Goal: Contribute content

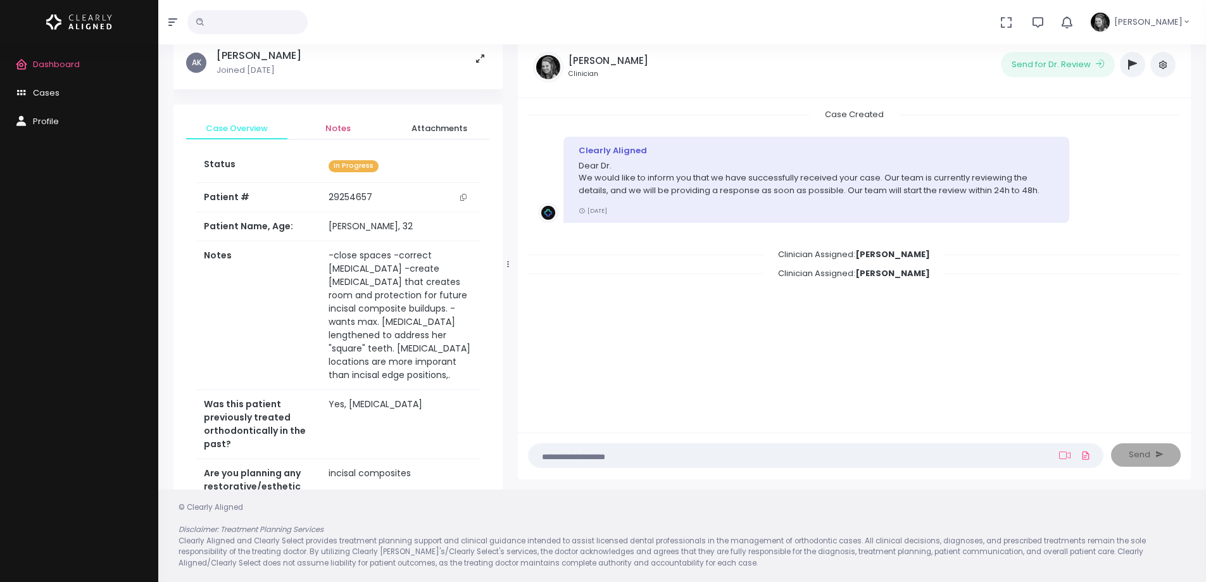
click at [336, 124] on span "Notes" at bounding box center [338, 128] width 81 height 13
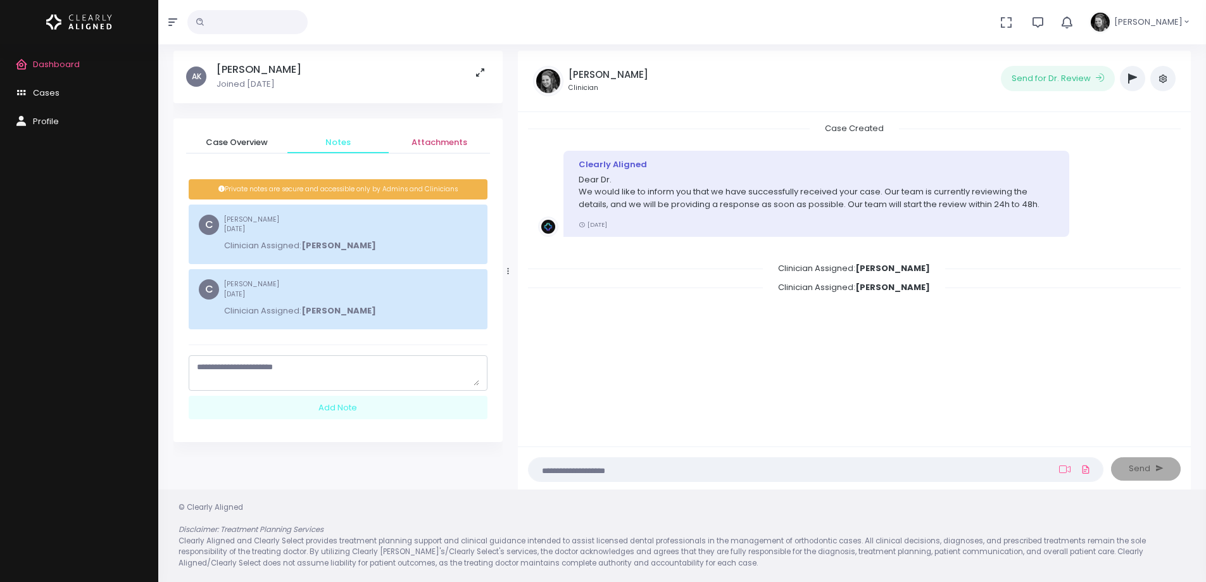
scroll to position [37, 0]
click at [457, 376] on textarea "scrollable content" at bounding box center [338, 373] width 282 height 25
click at [370, 377] on textarea "**********" at bounding box center [338, 373] width 282 height 25
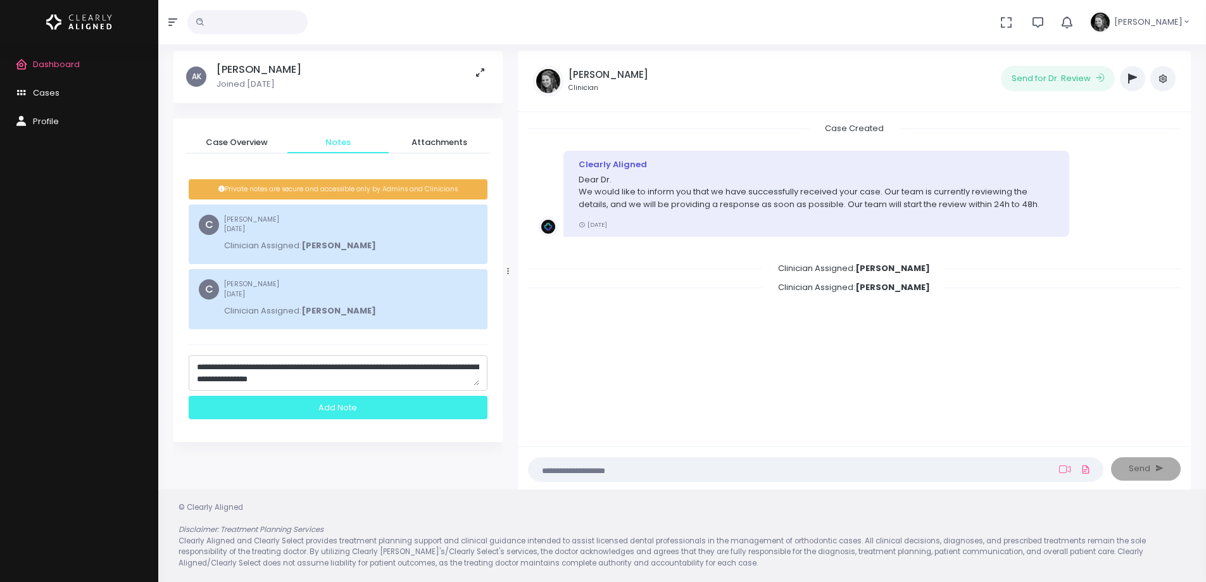
type textarea "**********"
click at [352, 408] on div "Add Note" at bounding box center [338, 407] width 299 height 23
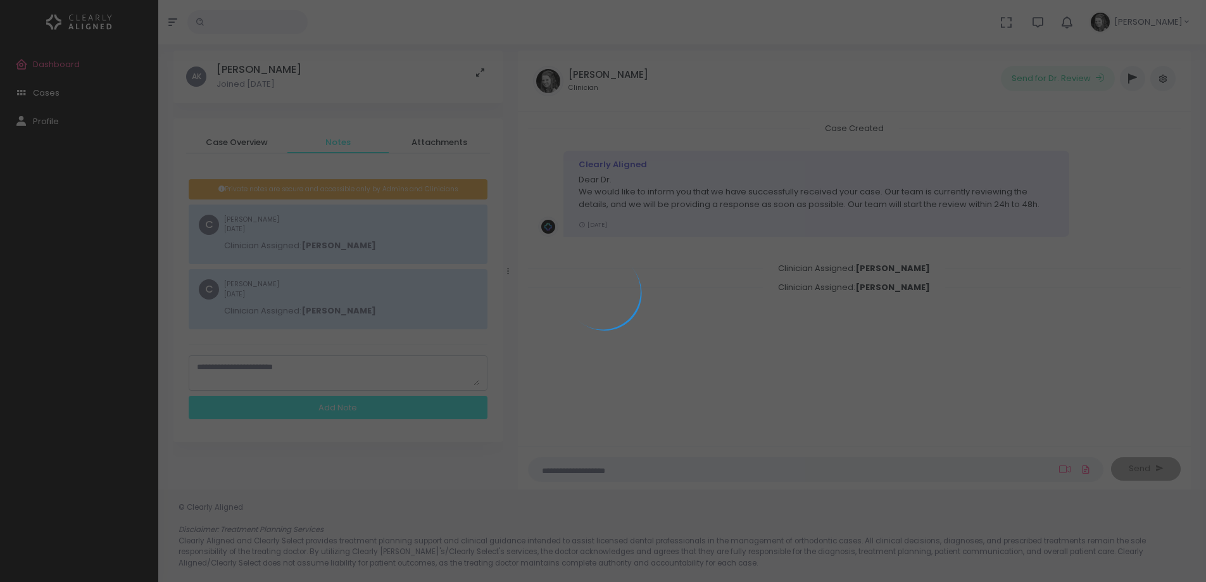
scroll to position [0, 0]
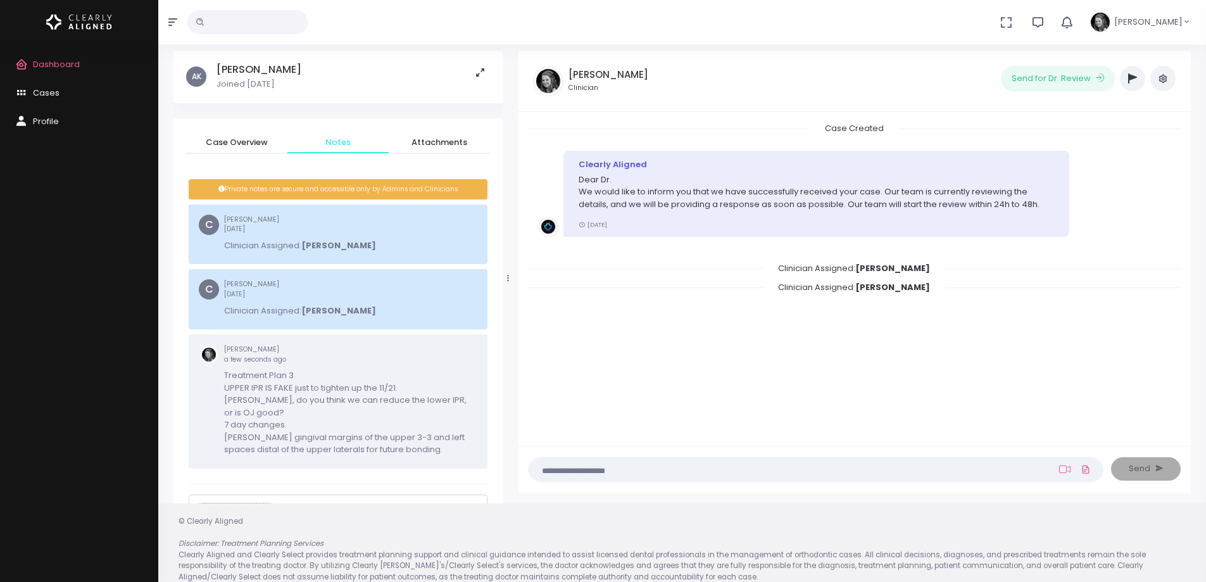
click at [1135, 79] on icon "button" at bounding box center [1132, 78] width 9 height 10
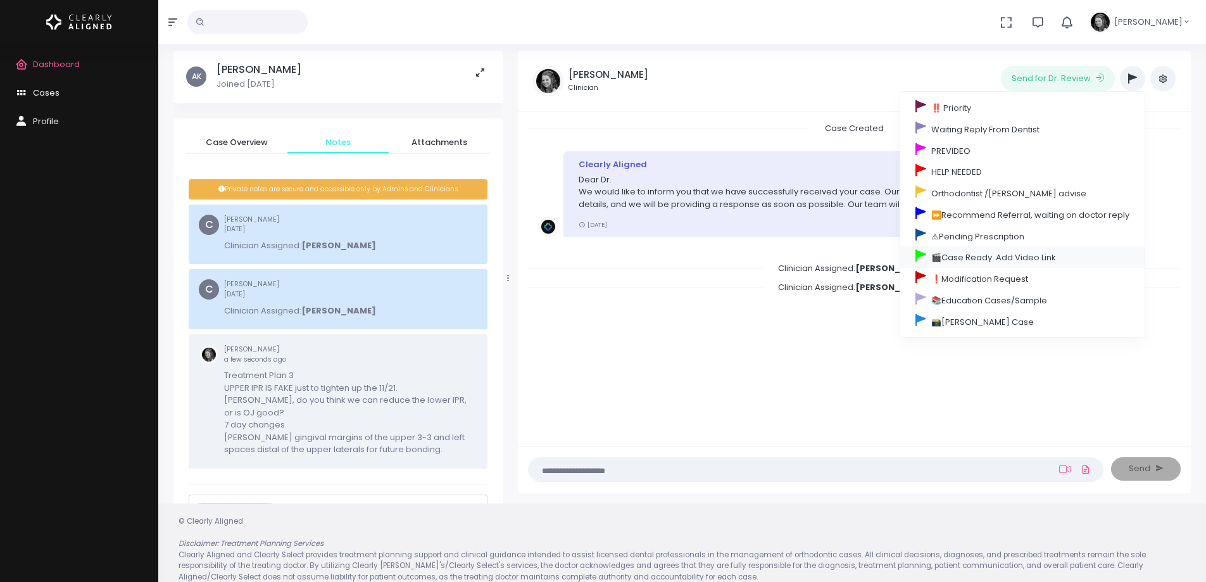
click at [997, 253] on link "🎬Case Ready. Add Video Link" at bounding box center [1022, 257] width 244 height 22
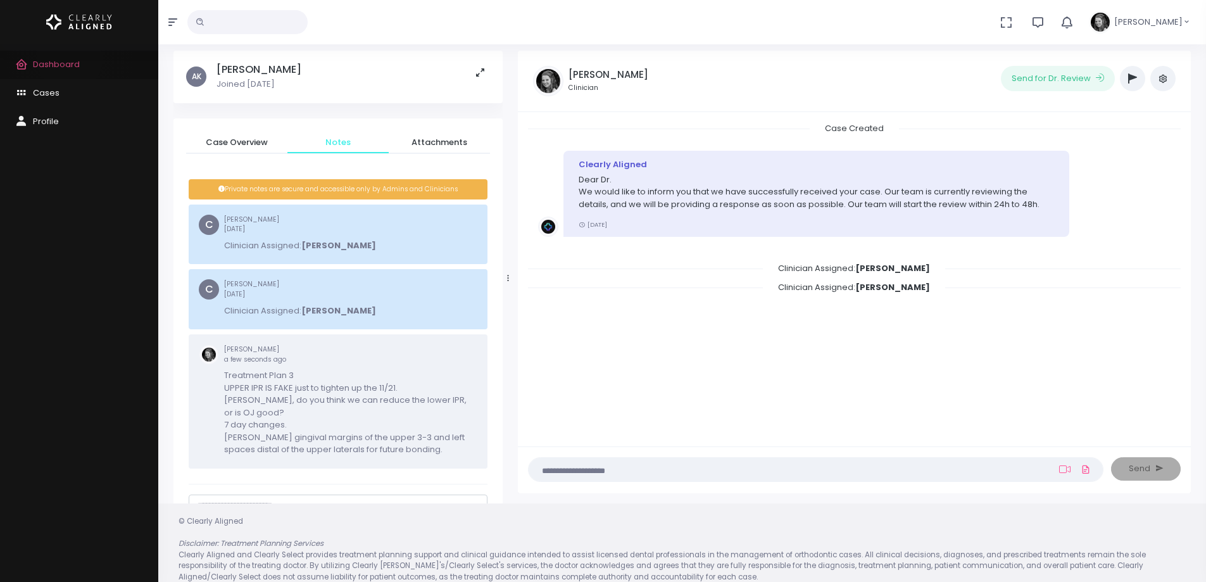
click at [70, 59] on span "Dashboard" at bounding box center [56, 64] width 47 height 12
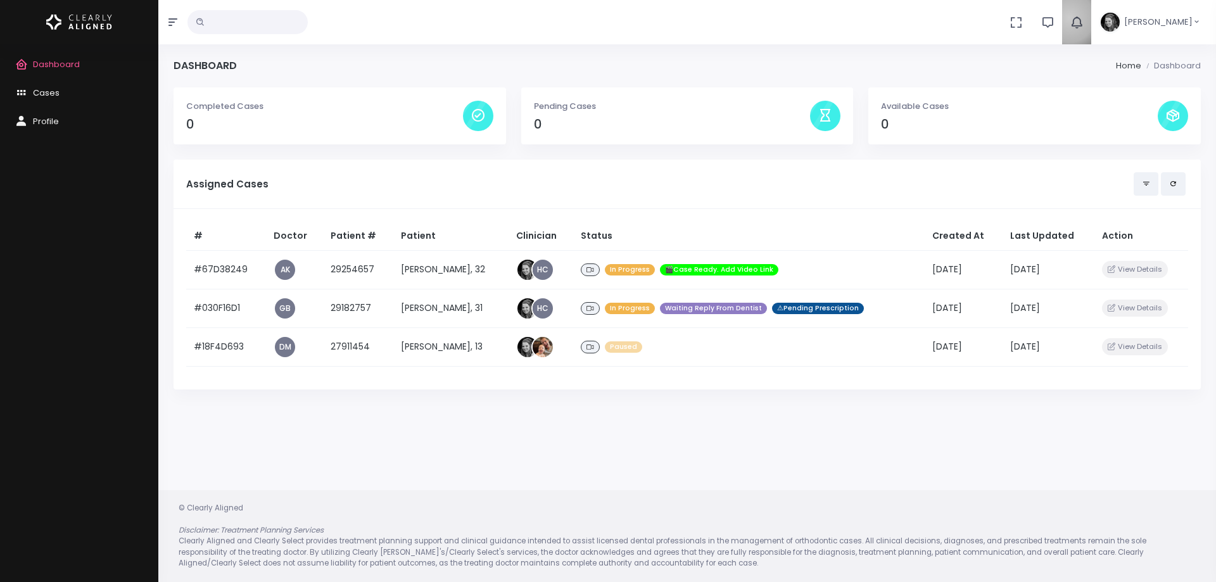
click at [1083, 18] on button "button" at bounding box center [1076, 22] width 29 height 44
